Goal: Task Accomplishment & Management: Use online tool/utility

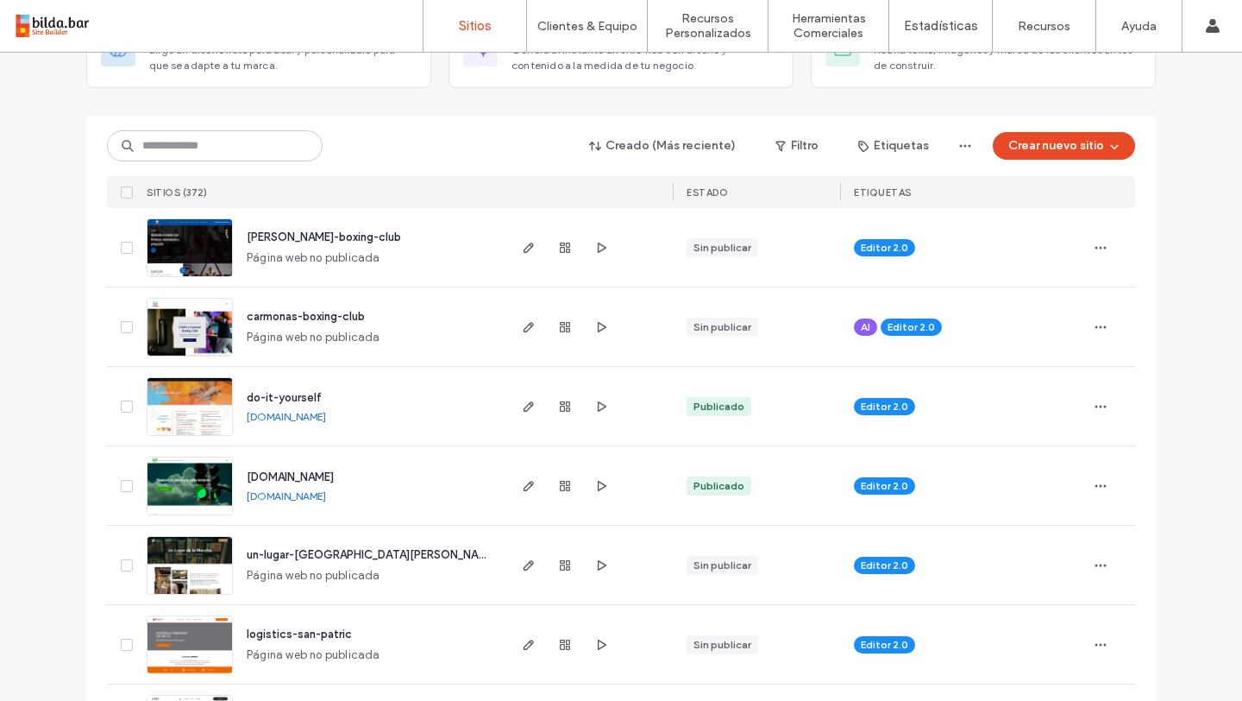
scroll to position [148, 0]
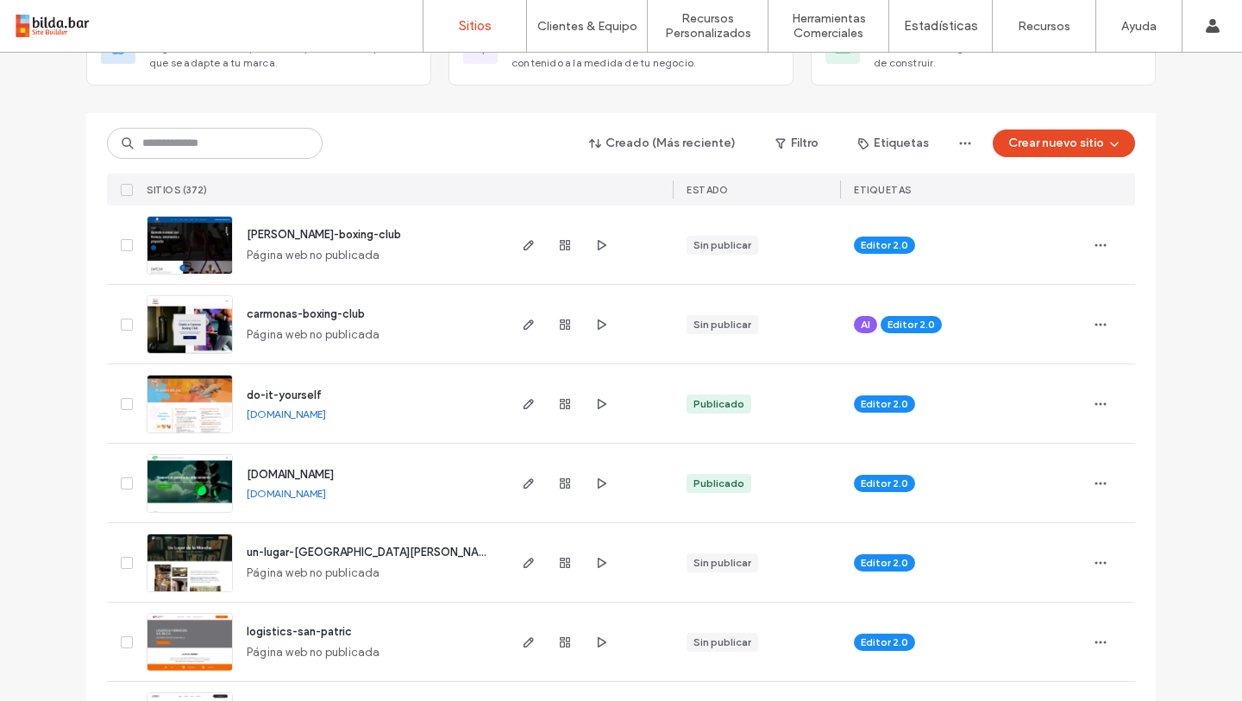
click at [189, 493] on img at bounding box center [190, 513] width 85 height 117
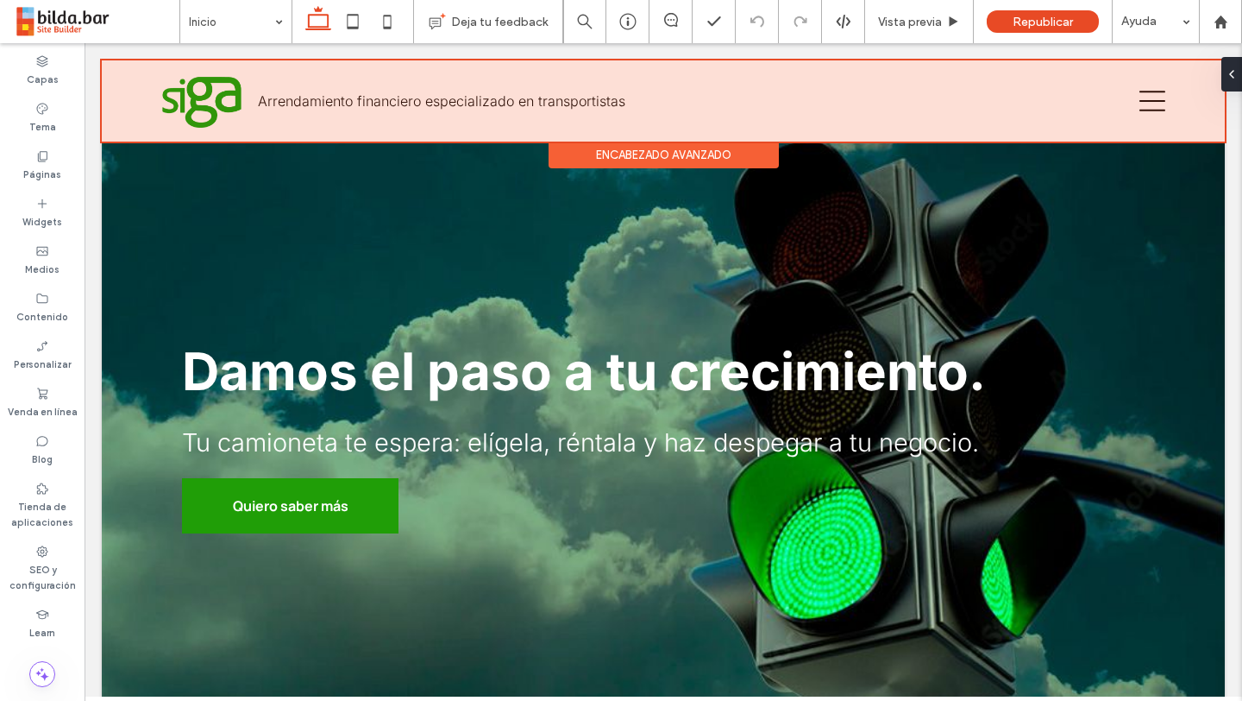
click at [1153, 104] on div at bounding box center [663, 100] width 1123 height 81
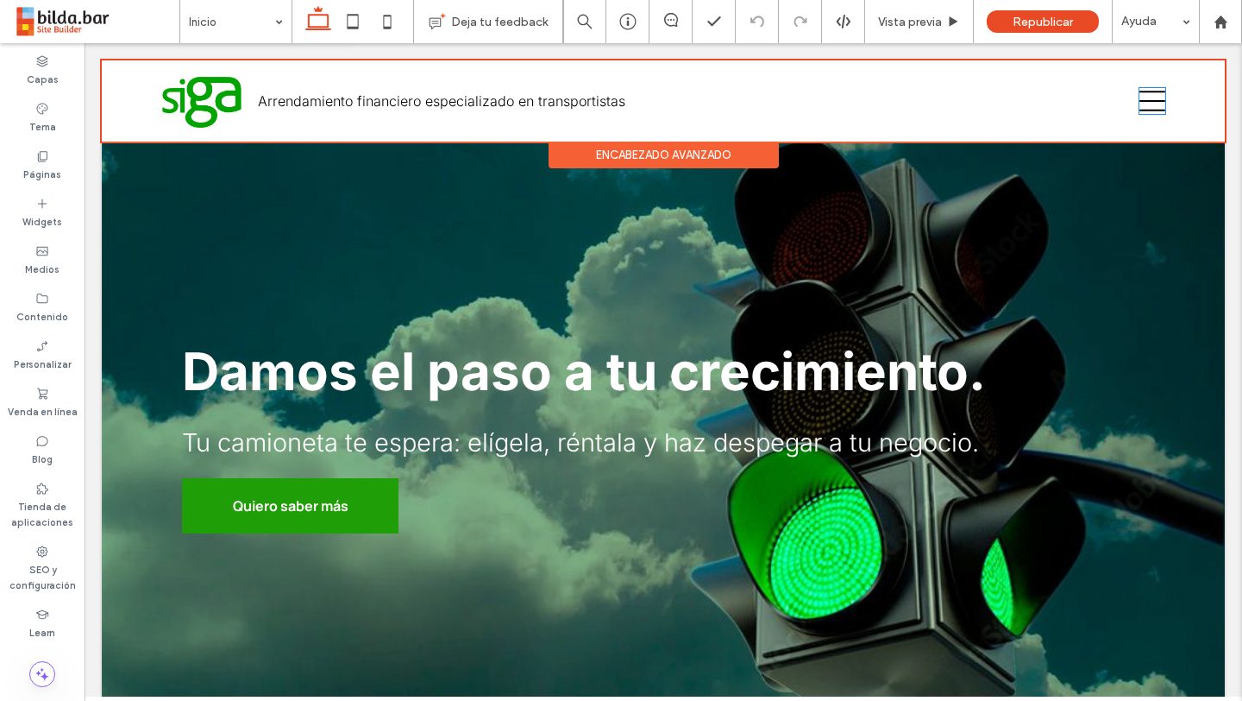
click at [1153, 104] on icon at bounding box center [1153, 101] width 26 height 26
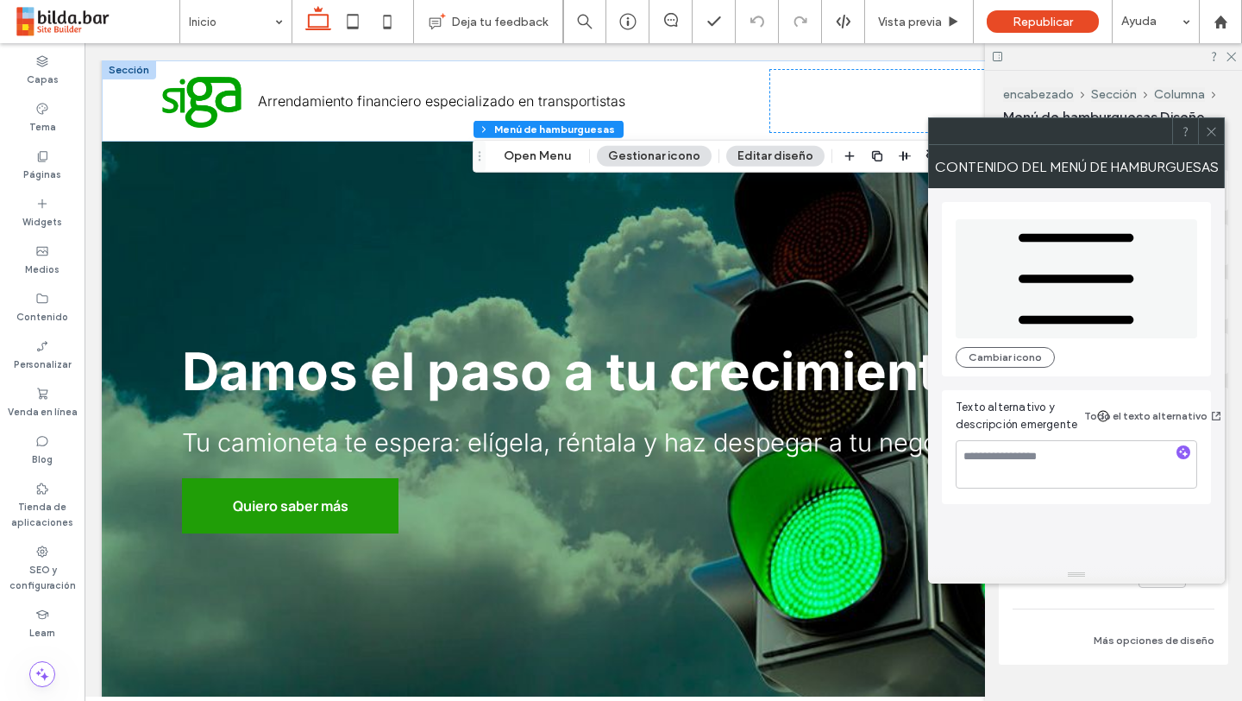
click at [1216, 129] on icon at bounding box center [1211, 131] width 13 height 13
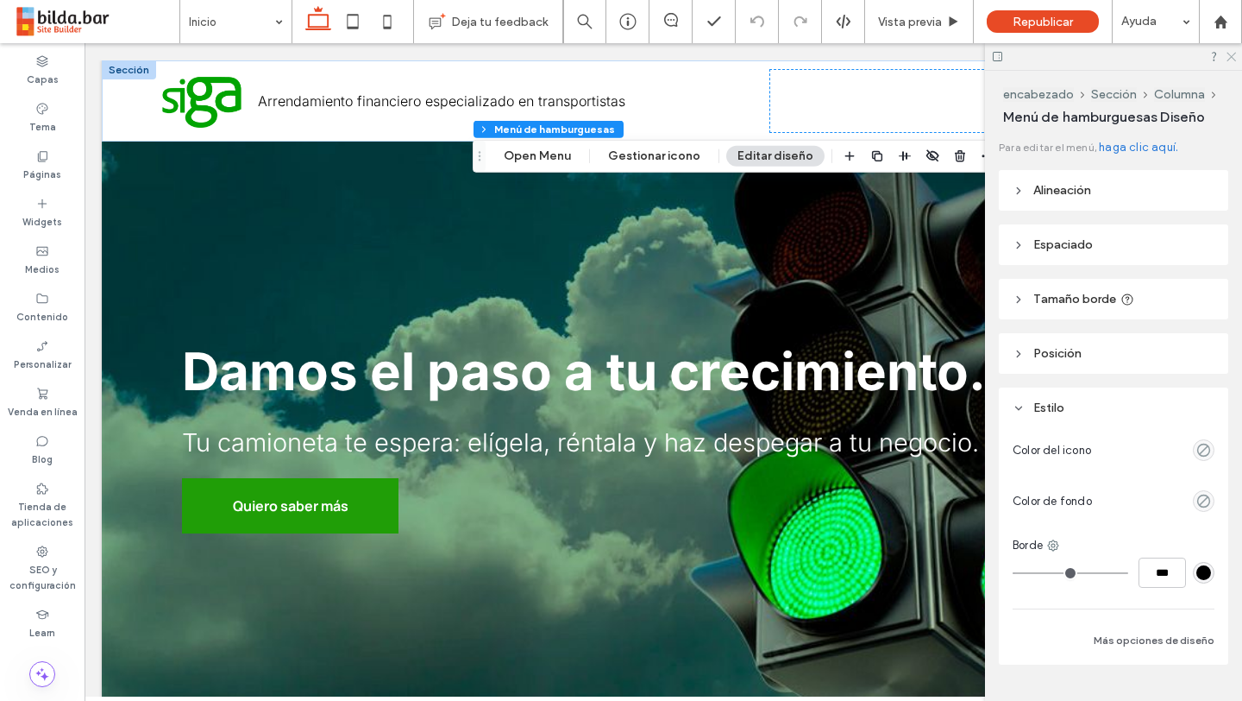
click at [1230, 58] on use at bounding box center [1231, 57] width 9 height 9
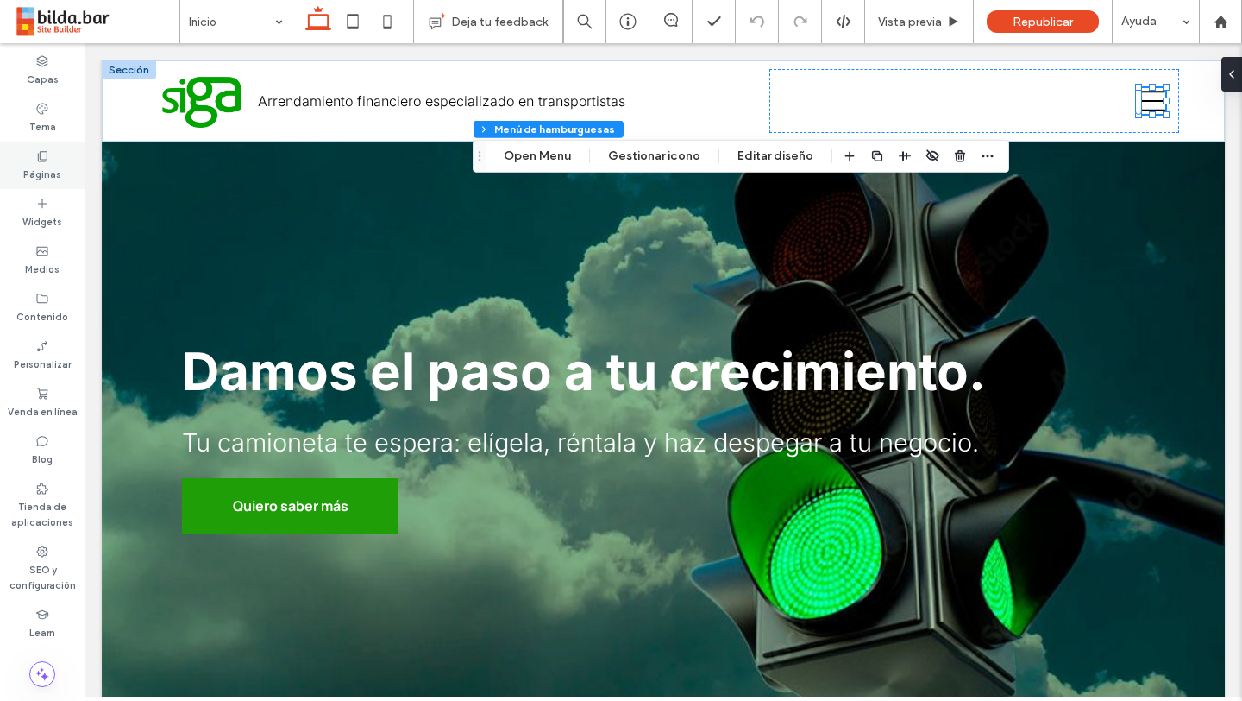
click at [48, 163] on label "Páginas" at bounding box center [42, 172] width 38 height 19
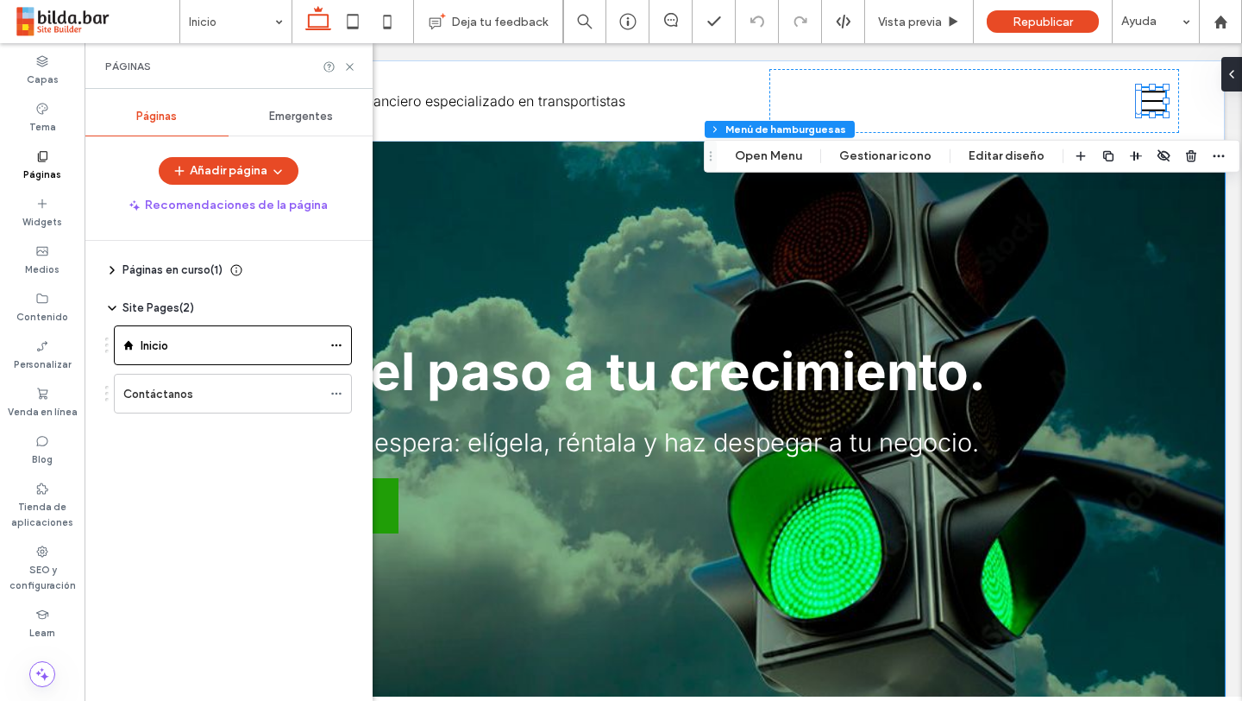
click at [420, 236] on div "Damos el paso a tu crecimiento. Tu camioneta te espera: elígela, réntala y haz …" at bounding box center [663, 435] width 1035 height 586
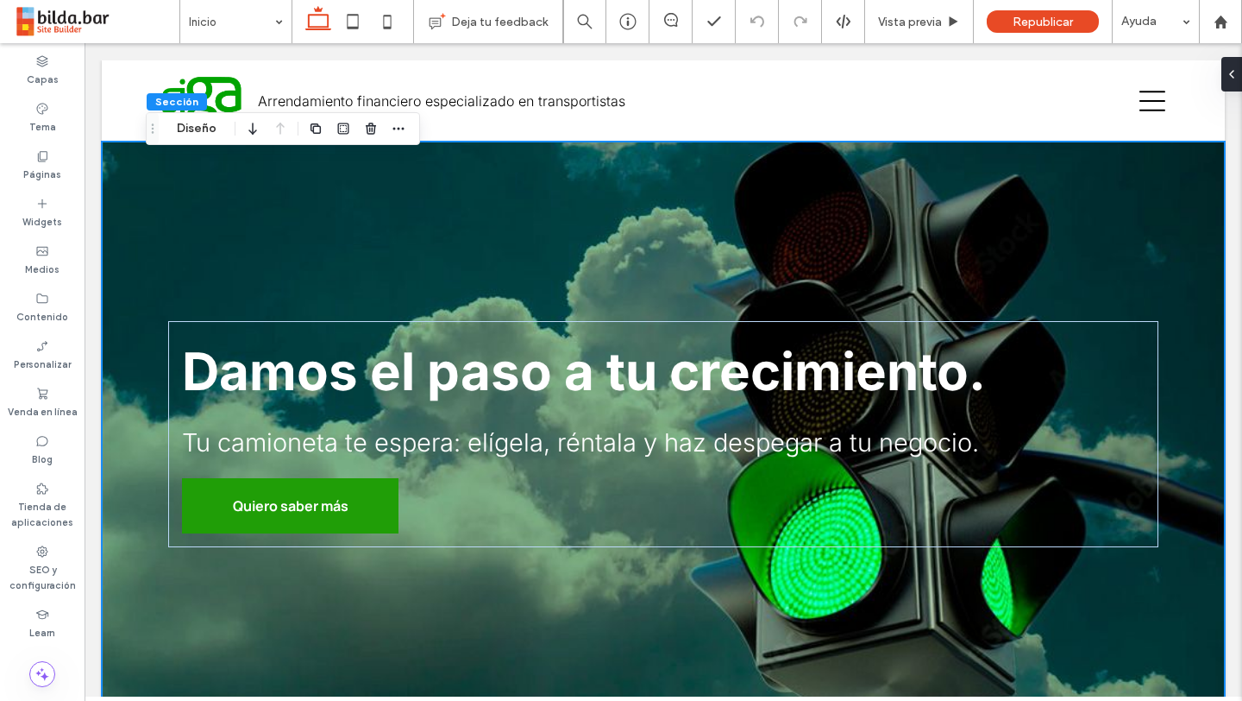
click at [334, 231] on div "Damos el paso a tu crecimiento. Tu camioneta te espera: elígela, réntala y haz …" at bounding box center [663, 435] width 1035 height 586
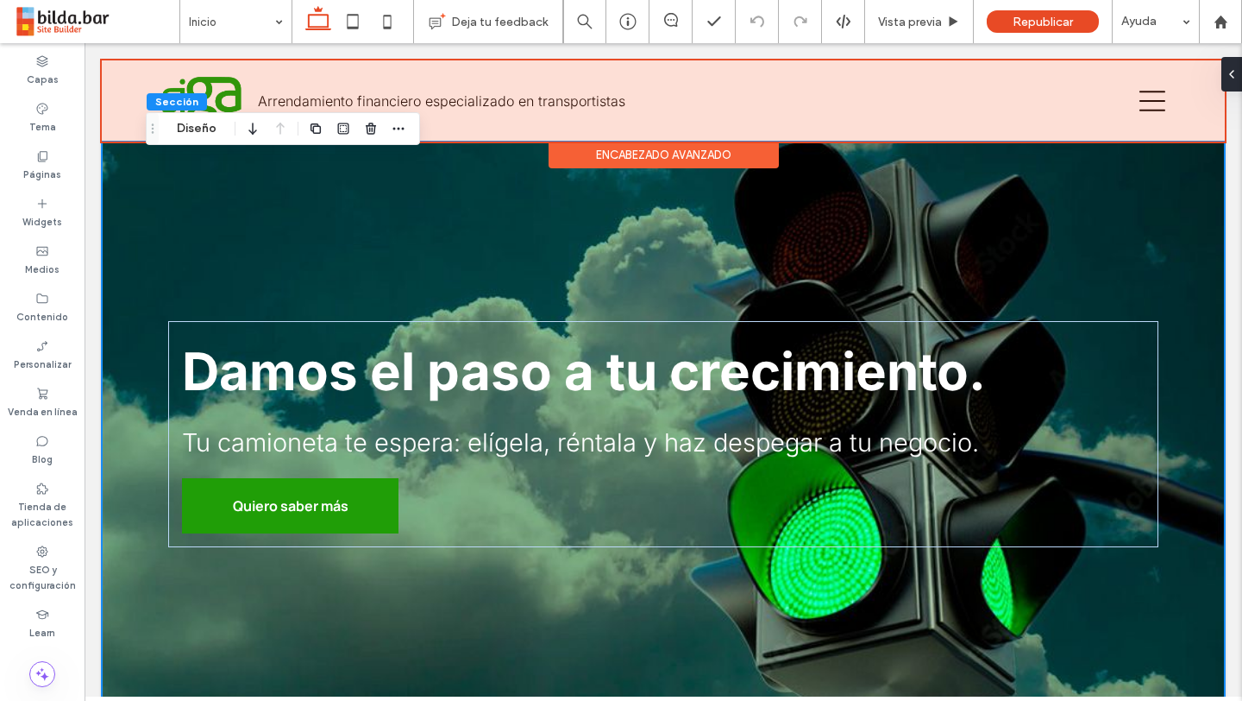
click at [785, 81] on div at bounding box center [663, 100] width 1123 height 81
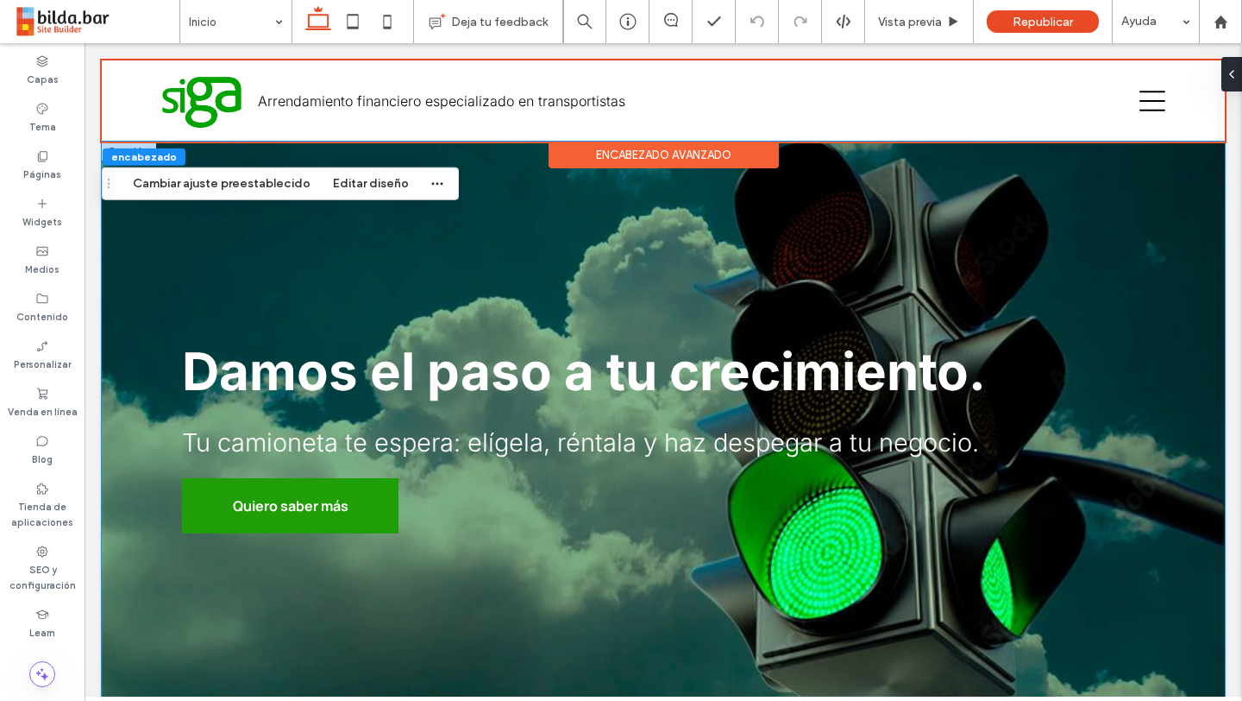
click at [458, 233] on div "Damos el paso a tu crecimiento. Tu camioneta te espera: elígela, réntala y haz …" at bounding box center [663, 435] width 1035 height 586
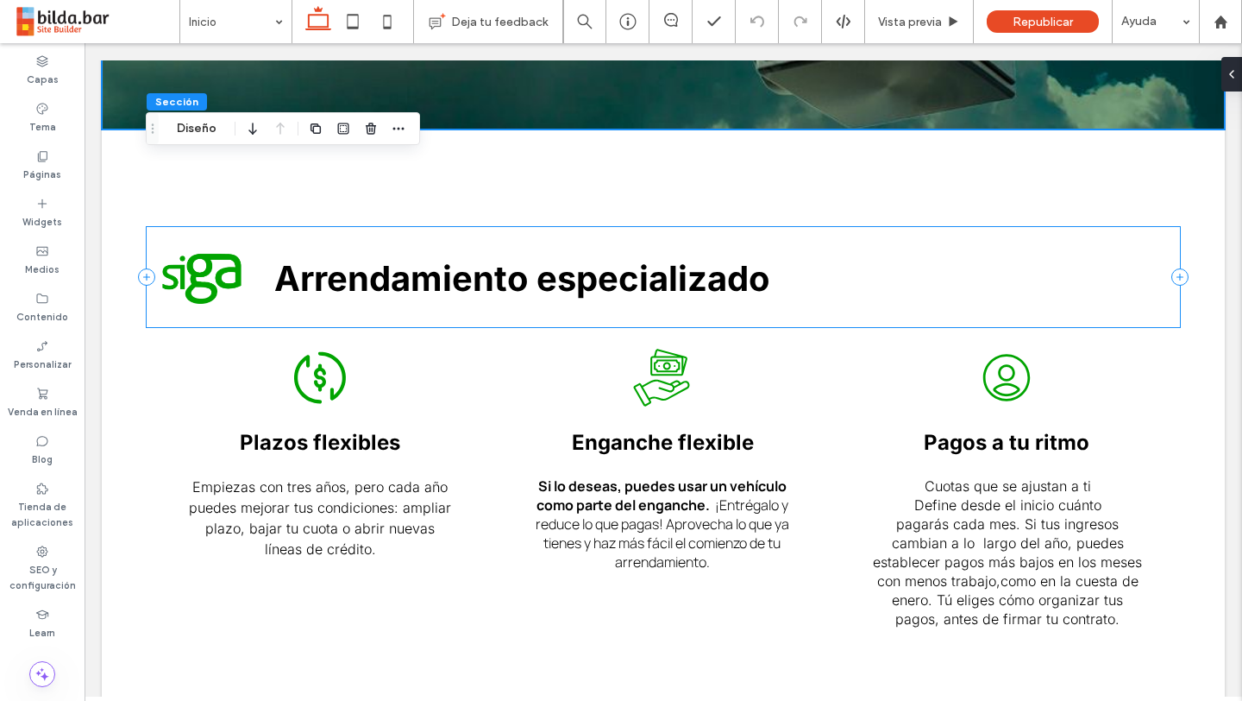
scroll to position [600, 0]
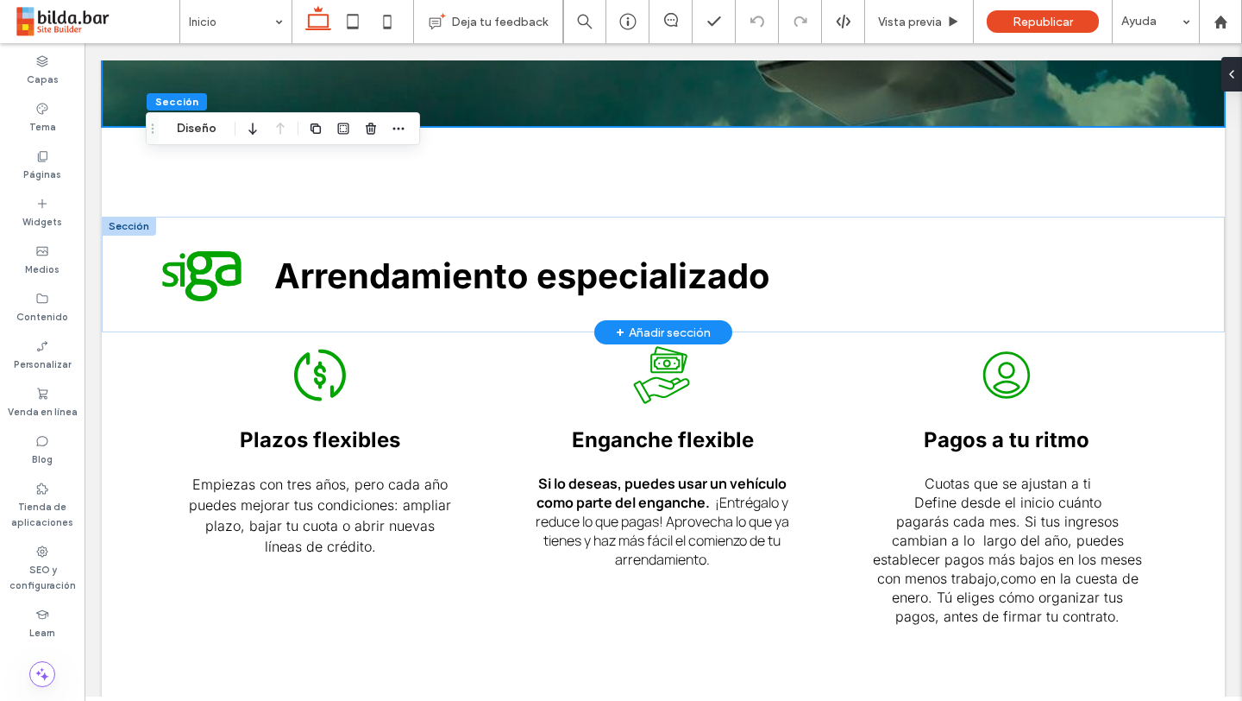
click at [125, 228] on div at bounding box center [129, 226] width 54 height 19
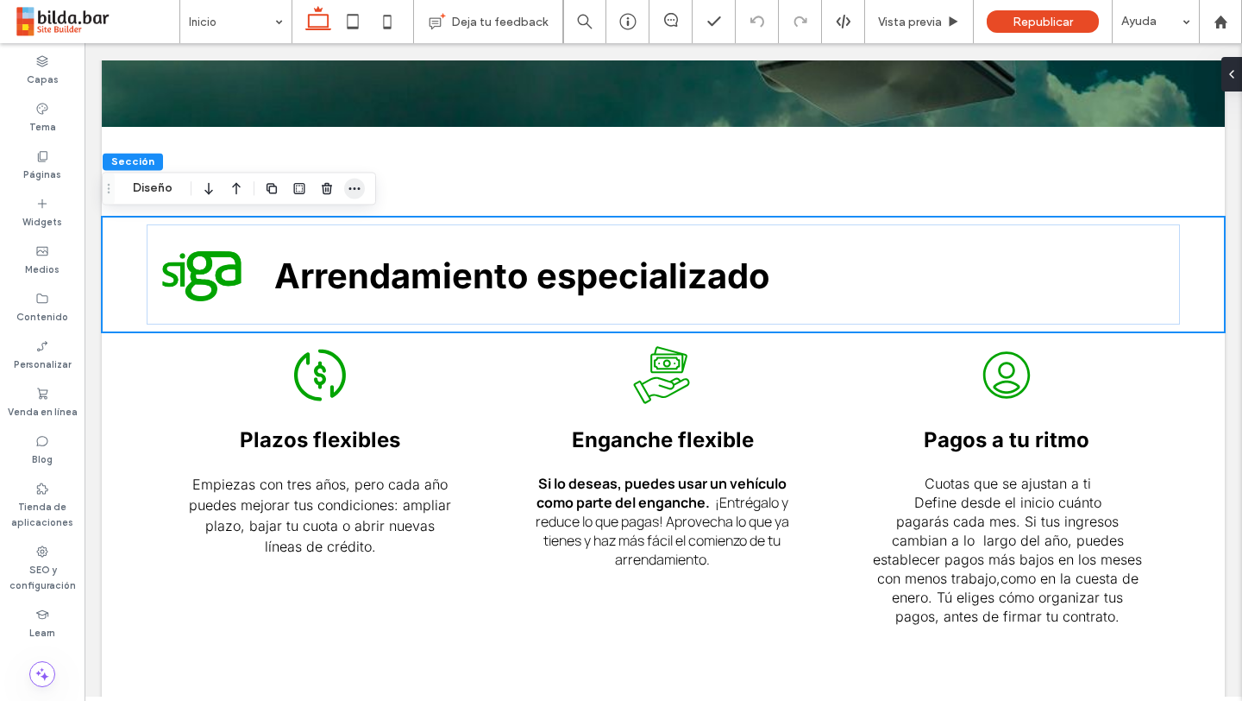
click at [355, 188] on use "button" at bounding box center [354, 188] width 11 height 3
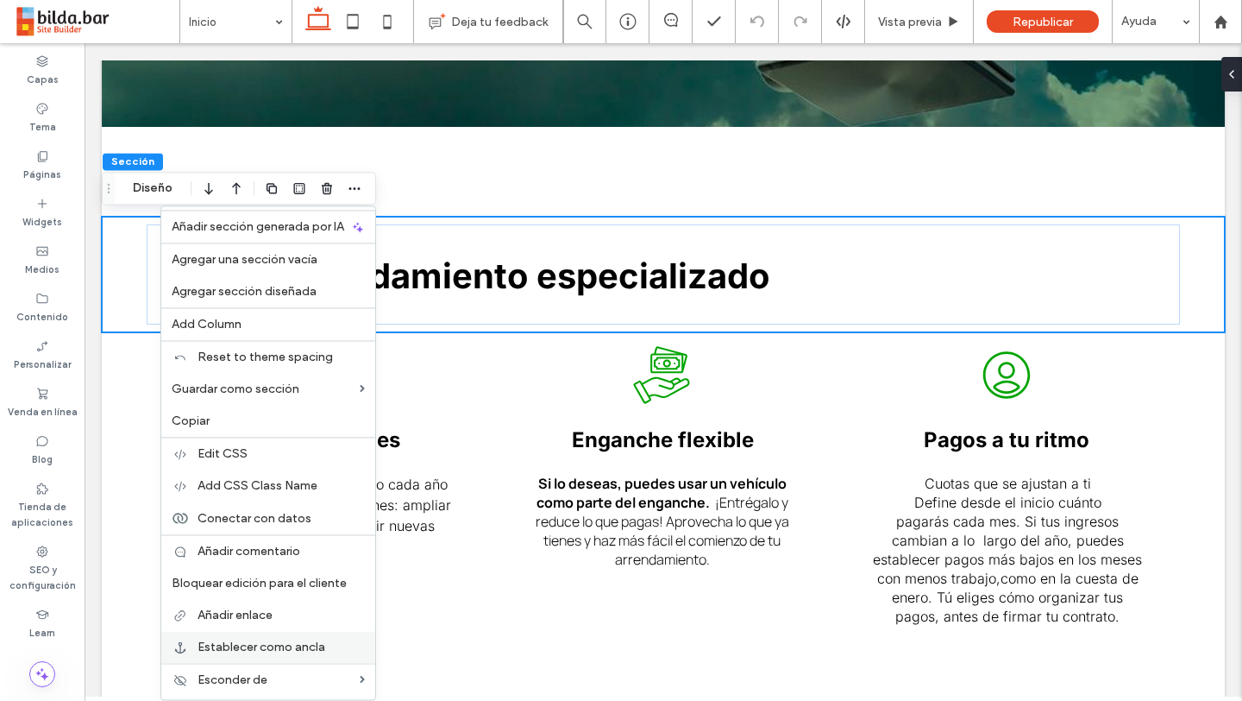
click at [286, 646] on span "Establecer como ancla" at bounding box center [262, 646] width 128 height 15
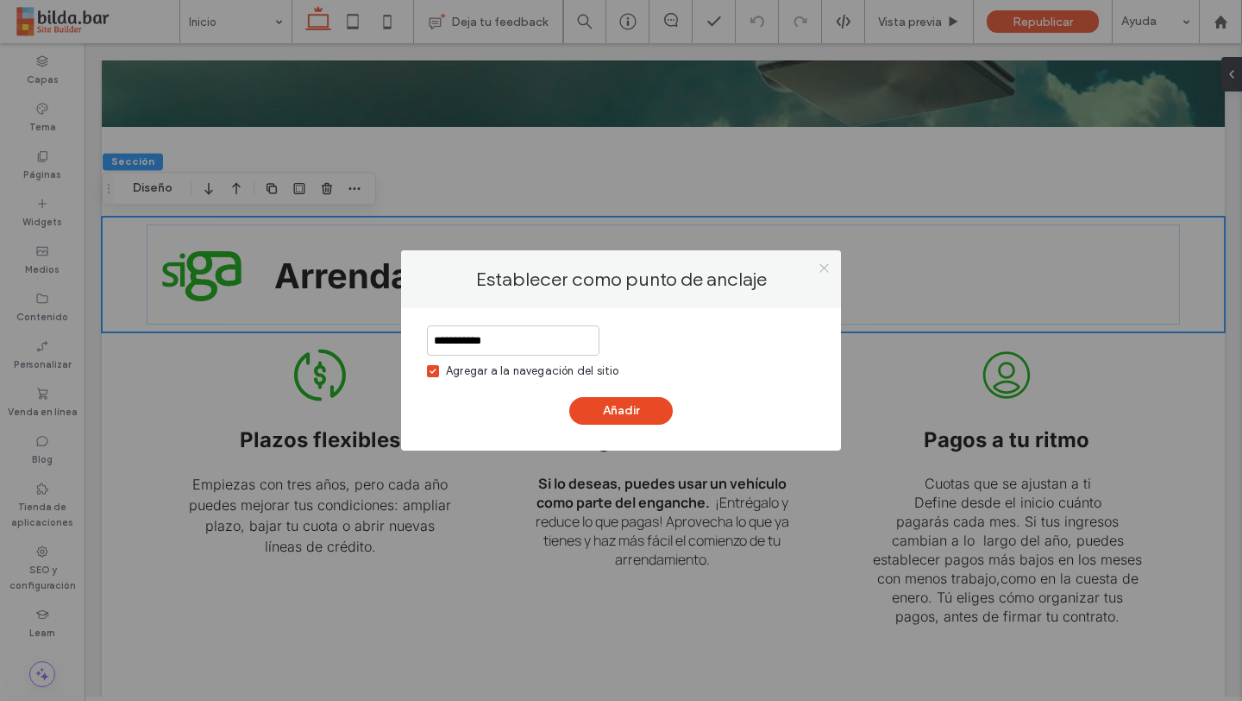
type input "**********"
click at [825, 274] on icon at bounding box center [824, 267] width 13 height 13
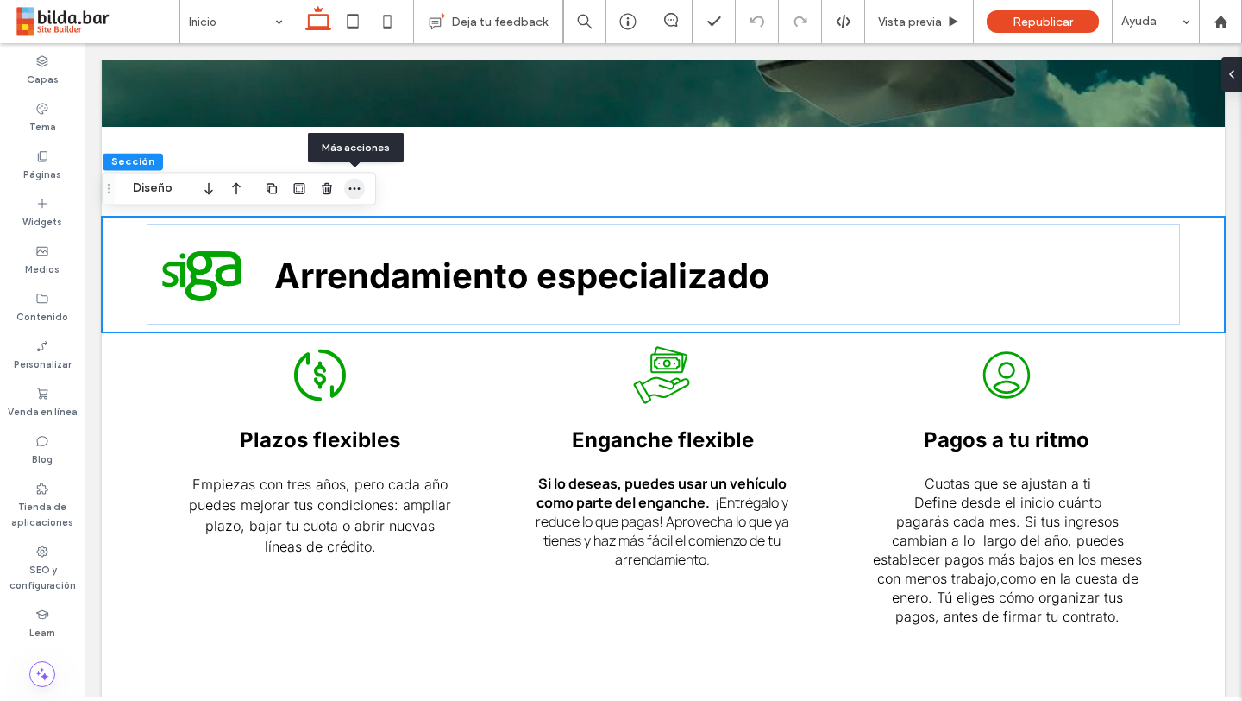
click at [348, 190] on icon "button" at bounding box center [355, 188] width 14 height 14
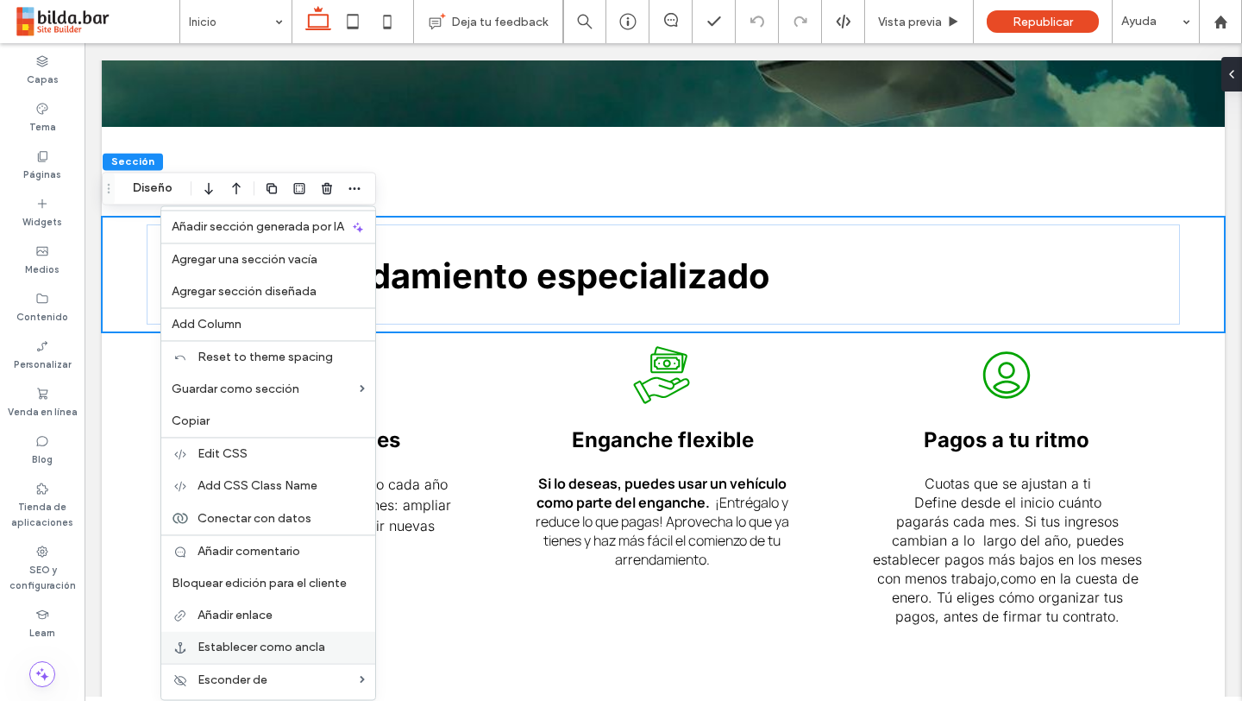
click at [275, 642] on span "Establecer como ancla" at bounding box center [262, 646] width 128 height 15
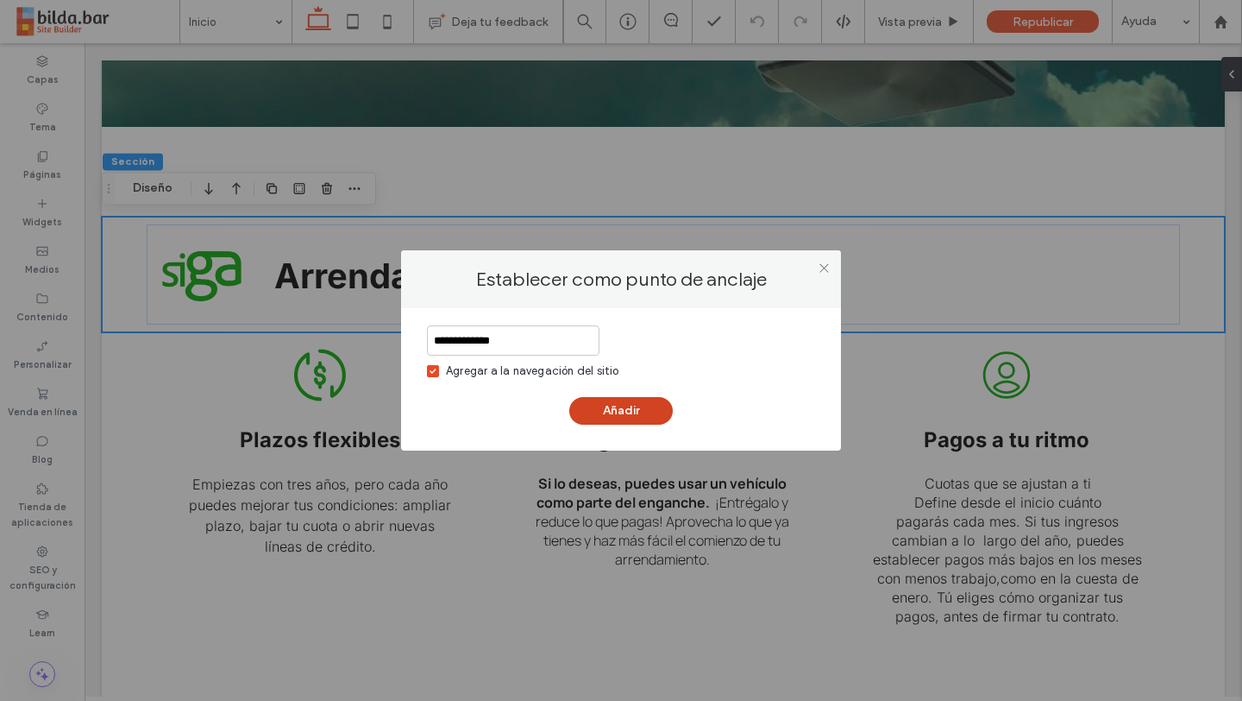
type input "**********"
click at [632, 411] on button "Añadir" at bounding box center [621, 411] width 104 height 28
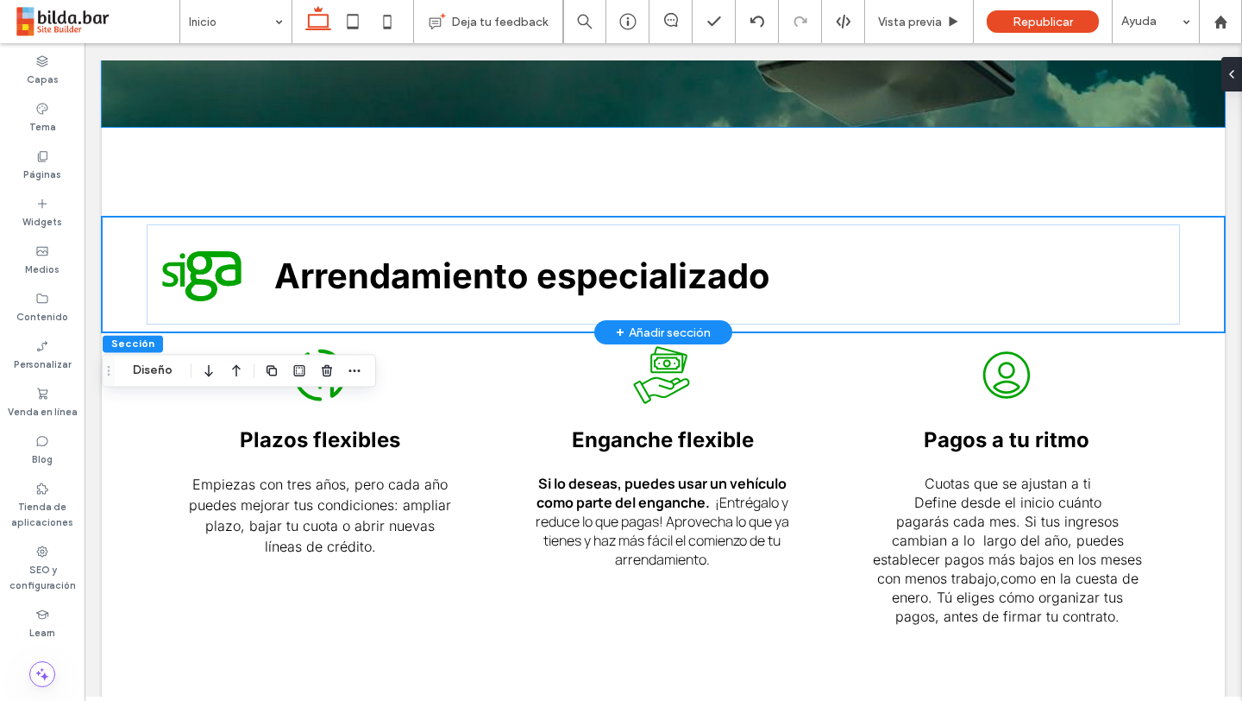
scroll to position [0, 0]
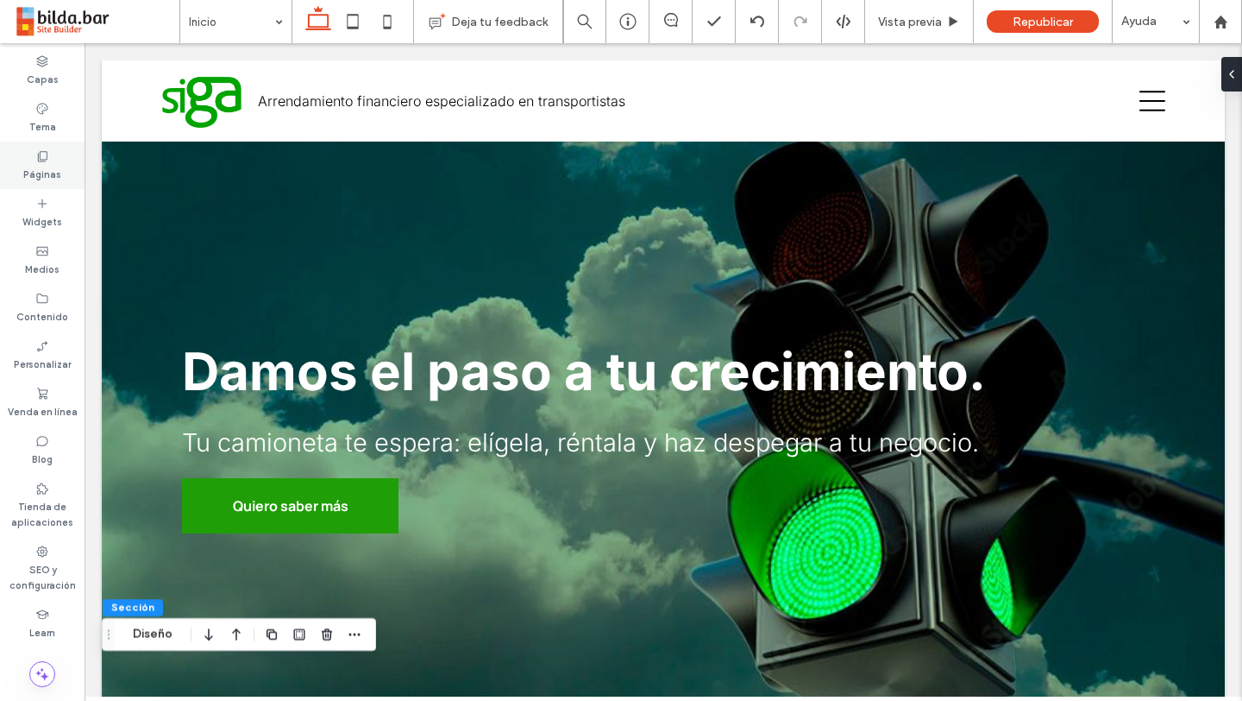
click at [42, 160] on use at bounding box center [42, 156] width 9 height 10
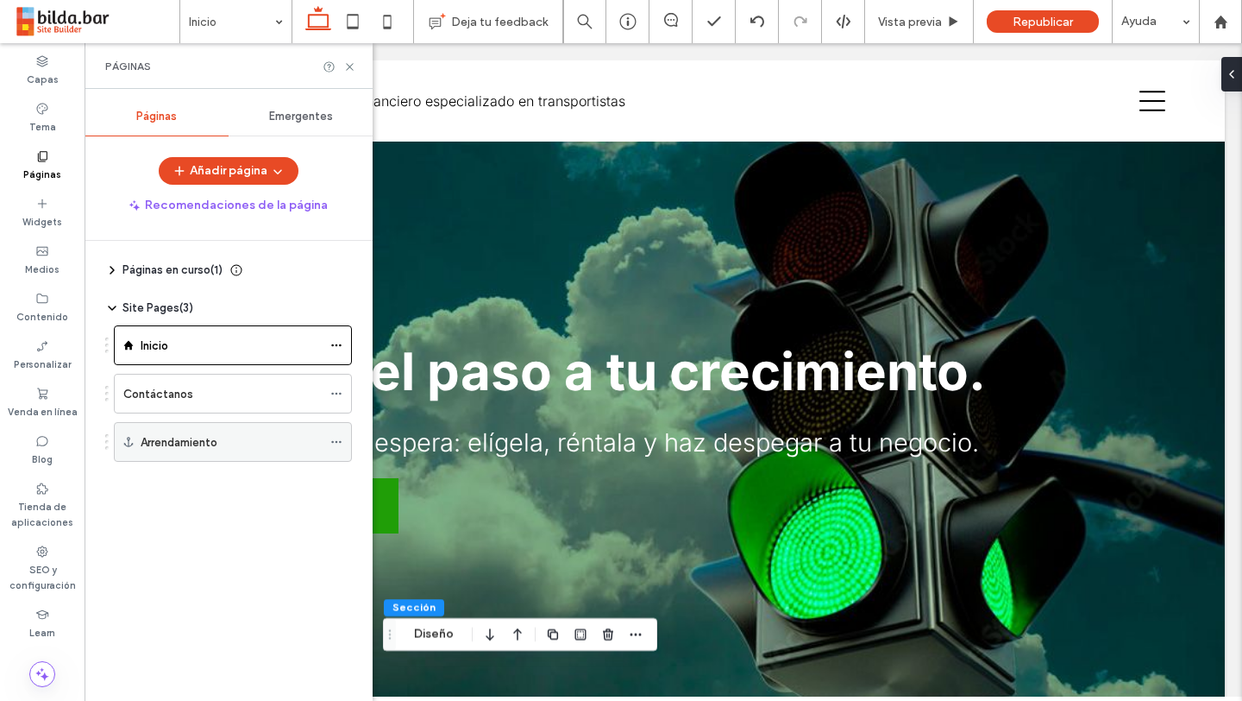
click at [337, 442] on use at bounding box center [335, 442] width 9 height 3
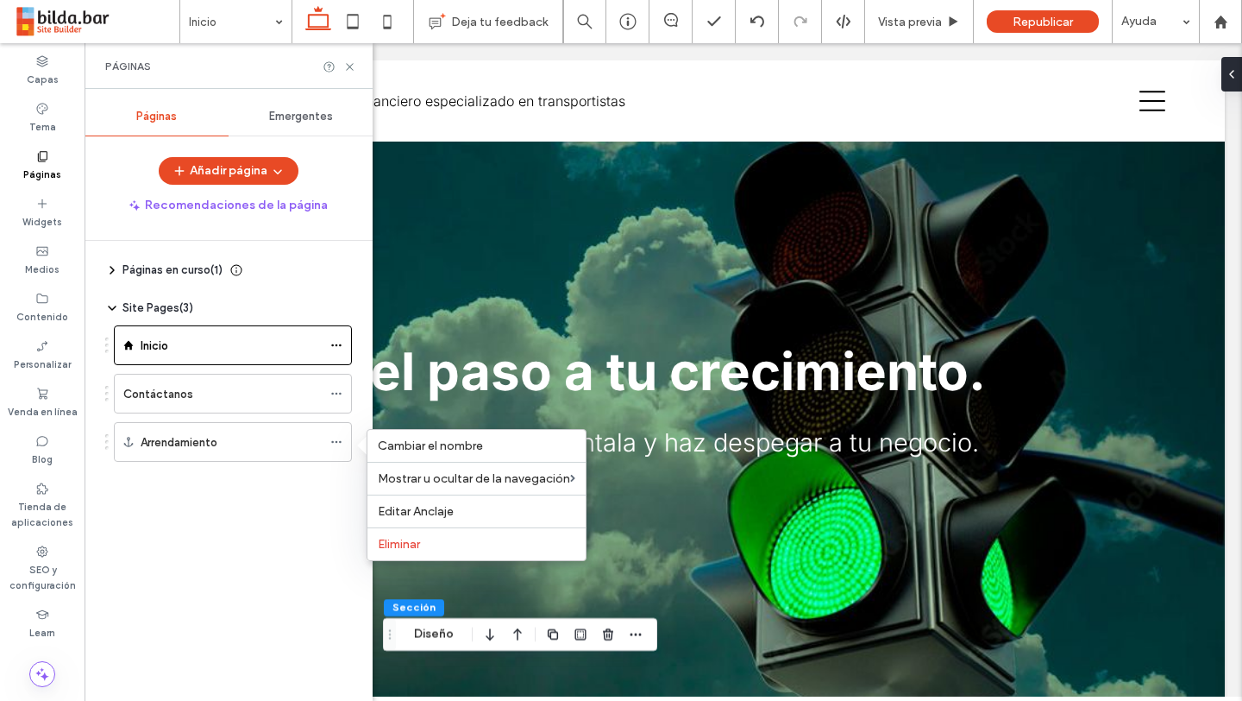
click at [198, 547] on div "Páginas en curso ( 1 ) Nueva página Site Pages ( 3 ) Inicio Contáctanos Arrenda…" at bounding box center [238, 466] width 267 height 451
